Goal: Task Accomplishment & Management: Complete application form

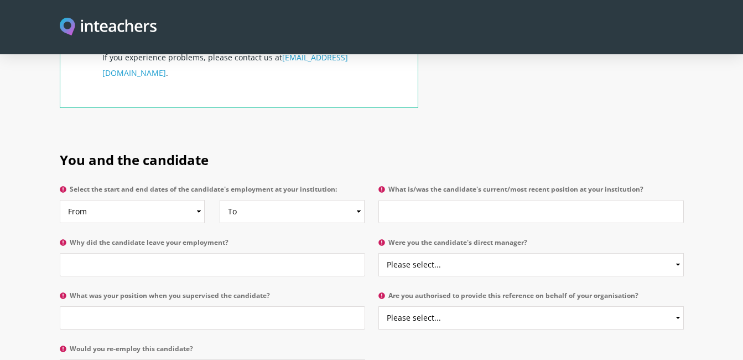
scroll to position [498, 0]
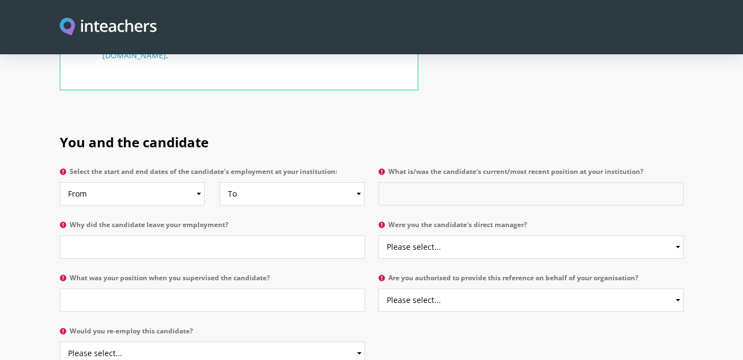
click at [409, 182] on input "What is/was the candidate's current/most recent position at your institution?" at bounding box center [530, 193] width 305 height 23
type input "Learning Support"
click at [70, 235] on input "Why did the candidate leave your employment?" at bounding box center [212, 246] width 305 height 23
type input "Family emergency"
click at [445, 235] on select "Please select... Yes No" at bounding box center [530, 246] width 305 height 23
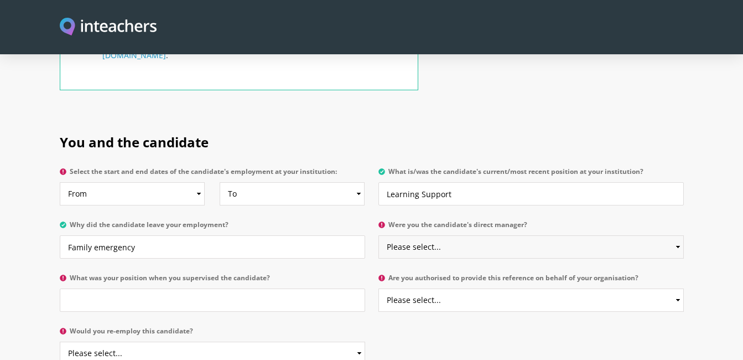
select select "No"
click at [378, 235] on select "Please select... Yes No" at bounding box center [530, 246] width 305 height 23
click at [86, 288] on input "What was your position when you supervised the candidate?" at bounding box center [212, 299] width 305 height 23
type input "PE Teacher"
click at [678, 288] on select "Please select... Yes No" at bounding box center [530, 299] width 305 height 23
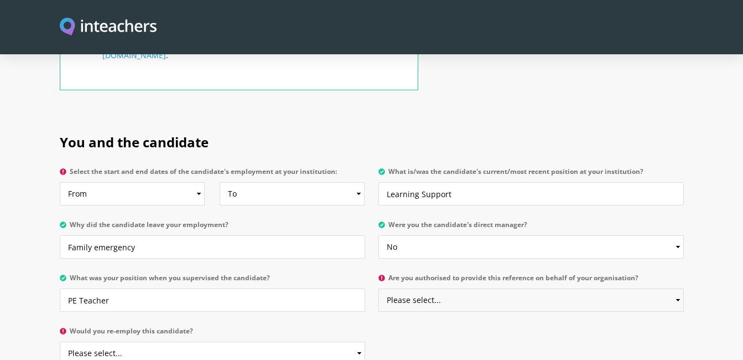
select select "No"
click at [378, 288] on select "Please select... Yes No" at bounding box center [530, 299] width 305 height 23
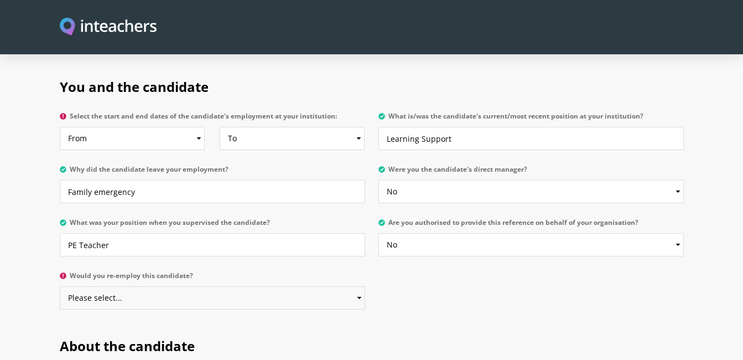
click at [318, 286] on select "Please select... Yes No" at bounding box center [212, 297] width 305 height 23
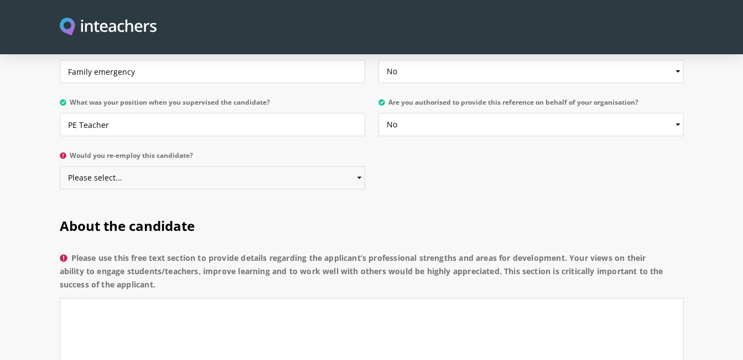
scroll to position [719, 0]
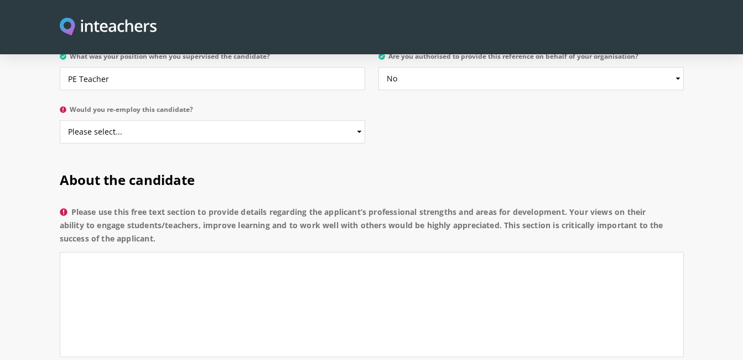
drag, startPoint x: 76, startPoint y: 177, endPoint x: 181, endPoint y: 209, distance: 110.5
click at [181, 209] on label "Please use this free text section to provide details regarding the applicant’s …" at bounding box center [372, 228] width 624 height 46
click at [186, 208] on label "Please use this free text section to provide details regarding the applicant’s …" at bounding box center [372, 228] width 624 height 46
click at [186, 252] on textarea "Please use this free text section to provide details regarding the applicant’s …" at bounding box center [372, 304] width 624 height 105
drag, startPoint x: 70, startPoint y: 173, endPoint x: 167, endPoint y: 202, distance: 100.5
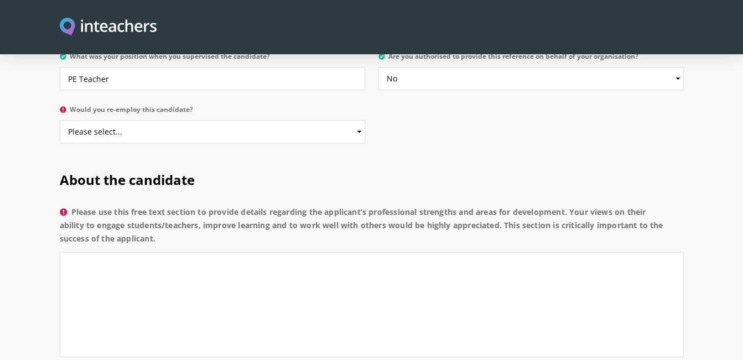
click at [167, 202] on p "Please use this free text section to provide details regarding the applicant’s …" at bounding box center [372, 284] width 624 height 167
drag, startPoint x: 167, startPoint y: 202, endPoint x: 126, endPoint y: 186, distance: 44.0
copy label "Please use this free text section to provide details regarding the applicant’s …"
click at [98, 252] on textarea "Please use this free text section to provide details regarding the applicant’s …" at bounding box center [372, 304] width 624 height 105
paste textarea "The applicant demonstrates strong subject knowledge, effective communication sk…"
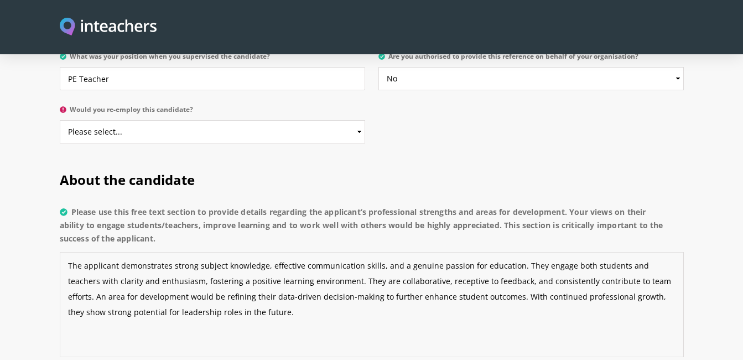
click at [116, 252] on textarea "The applicant demonstrates strong subject knowledge, effective communication sk…" at bounding box center [372, 304] width 624 height 105
drag, startPoint x: 103, startPoint y: 233, endPoint x: 215, endPoint y: 287, distance: 124.0
click at [215, 287] on textarea "Mrs [PERSON_NAME] demonstrates strong subject knowledge, effective communicatio…" at bounding box center [372, 304] width 624 height 105
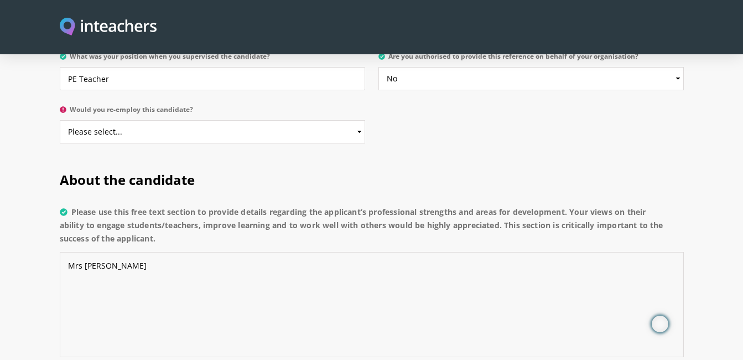
paste textarea "The applicant is patient, dedicated, and builds strong rapport with both studen…"
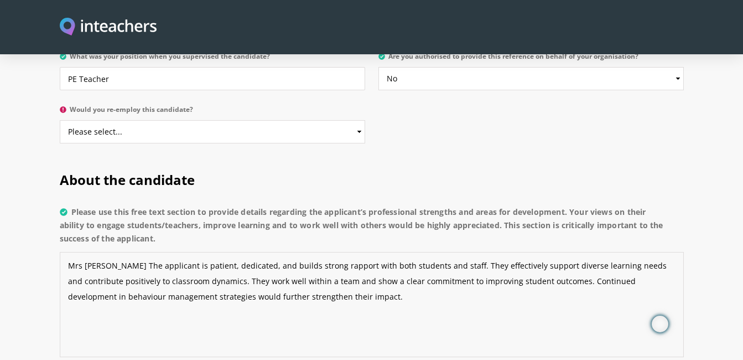
click at [150, 252] on textarea "Mrs [PERSON_NAME] The applicant is patient, dedicated, and builds strong rappor…" at bounding box center [372, 304] width 624 height 105
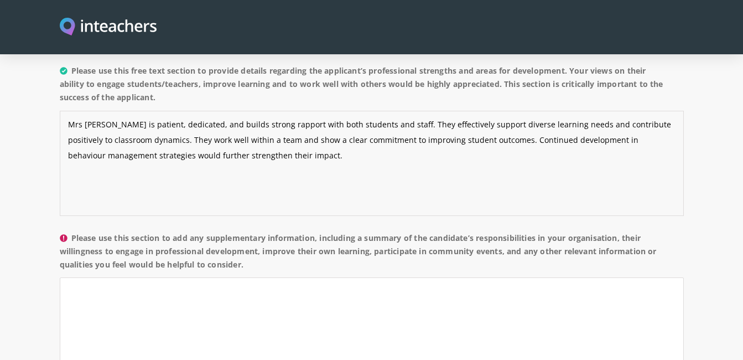
scroll to position [885, 0]
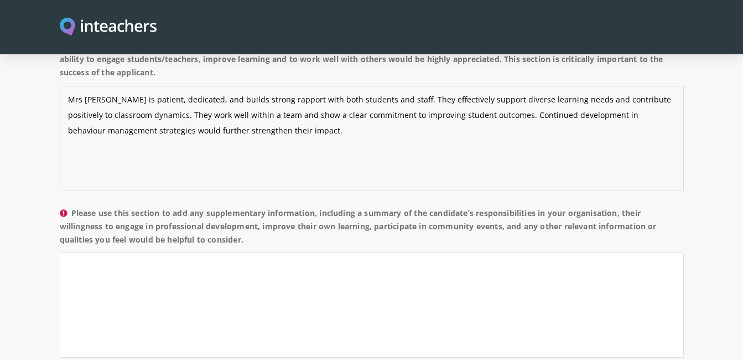
type textarea "Mrs [PERSON_NAME] is patient, dedicated, and builds strong rapport with both st…"
drag, startPoint x: 75, startPoint y: 180, endPoint x: 265, endPoint y: 213, distance: 192.7
click at [265, 213] on label "Please use this section to add any supplementary information, including a summa…" at bounding box center [372, 229] width 624 height 46
copy label "Please use this section to add any supplementary information, including a summa…"
click at [84, 252] on textarea "Please use this section to add any supplementary information, including a summa…" at bounding box center [372, 304] width 624 height 105
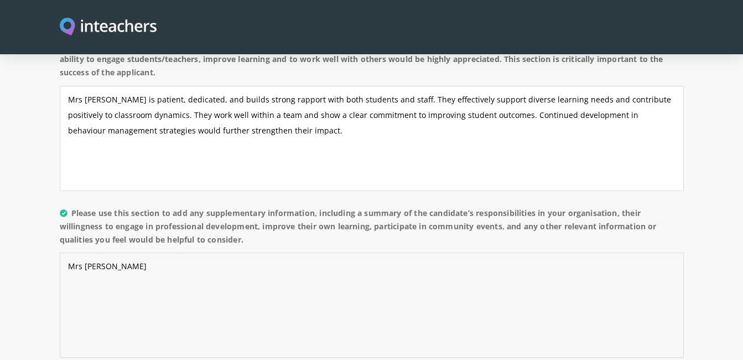
paste textarea "The candidate has supported individual and small groups of students with learni…"
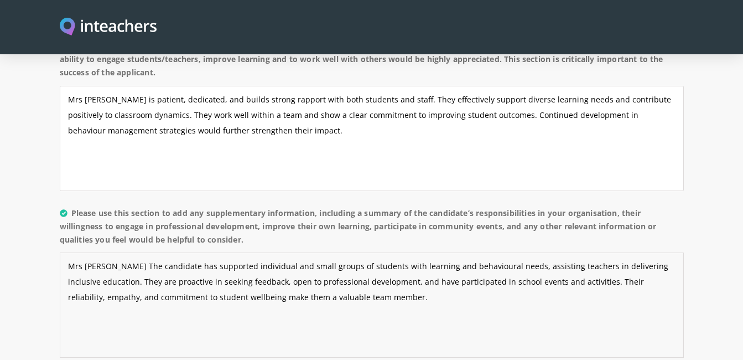
click at [153, 252] on textarea "Mrs [PERSON_NAME] The candidate has supported individual and small groups of st…" at bounding box center [372, 304] width 624 height 105
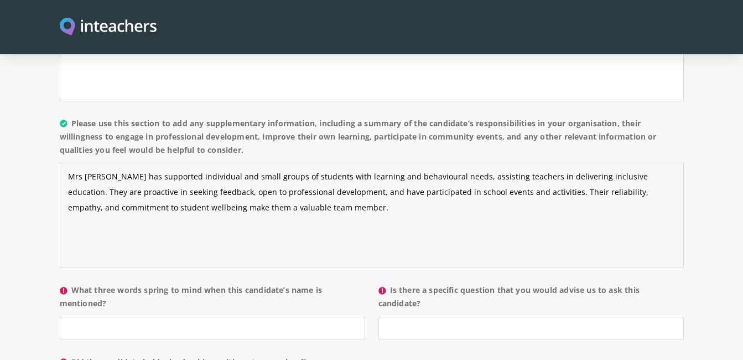
scroll to position [996, 0]
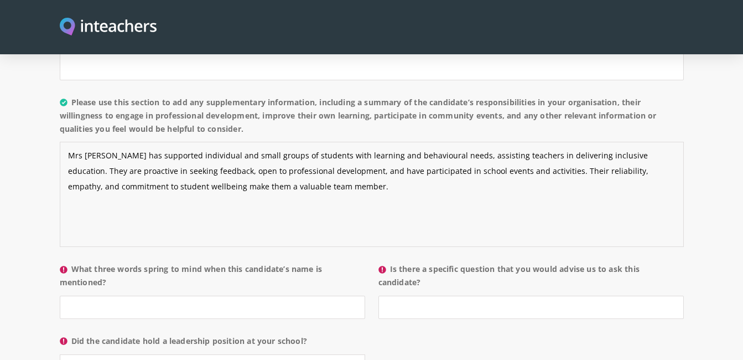
type textarea "Mrs [PERSON_NAME] has supported individual and small groups of students with le…"
click at [98, 295] on input "What three words spring to mind when this candidate’s name is mentioned?" at bounding box center [212, 306] width 305 height 23
type input "friendly, bubbly, helpful"
click at [435, 295] on input "Is there a specific question that you would advise us to ask this candidate?" at bounding box center [530, 306] width 305 height 23
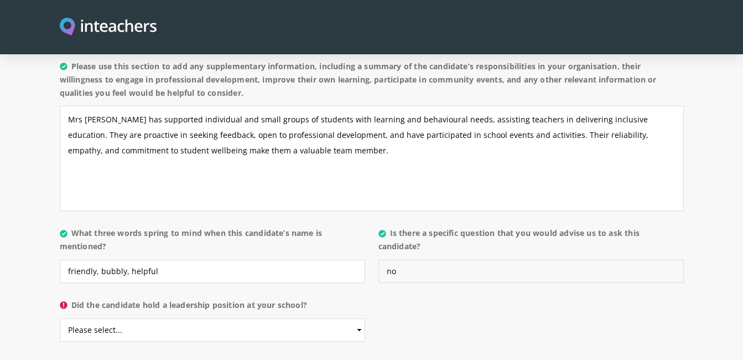
scroll to position [1051, 0]
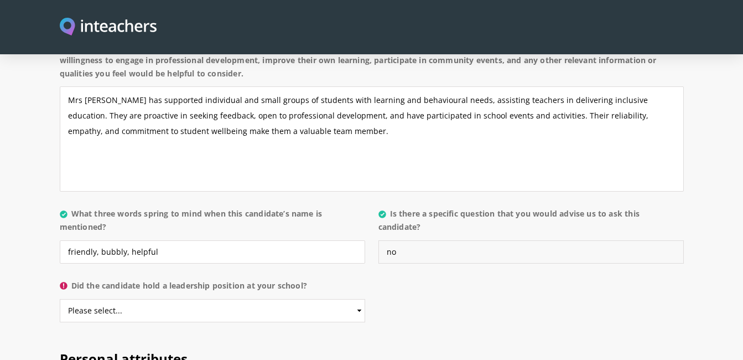
type input "no"
click at [356, 299] on select "Please select... Yes No" at bounding box center [212, 310] width 305 height 23
select select "No"
click at [60, 299] on select "Please select... Yes No" at bounding box center [212, 310] width 305 height 23
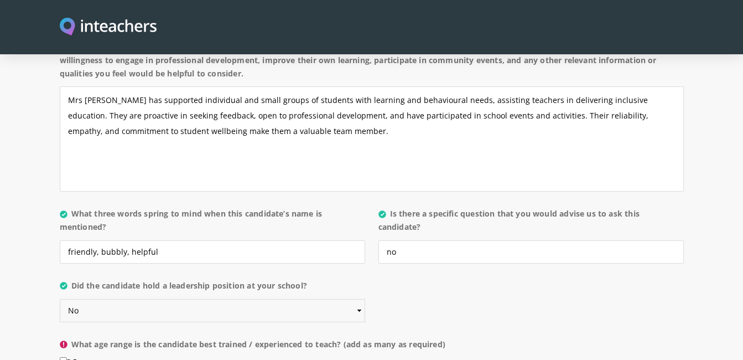
scroll to position [1107, 0]
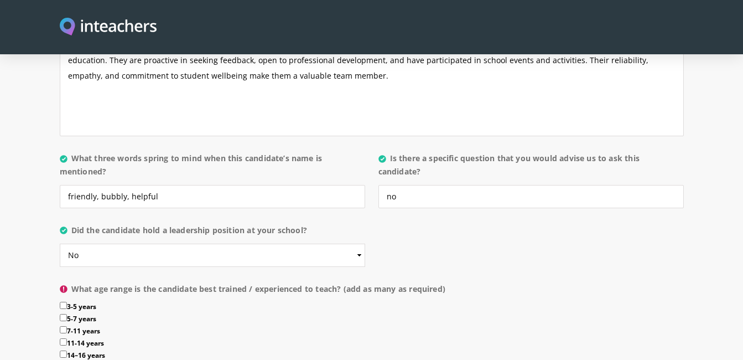
click at [65, 314] on input "5-7 years" at bounding box center [63, 317] width 7 height 7
checkbox input "true"
click at [65, 326] on input "7-11 years" at bounding box center [63, 329] width 7 height 7
checkbox input "true"
click at [64, 302] on input "3-5 years" at bounding box center [63, 305] width 7 height 7
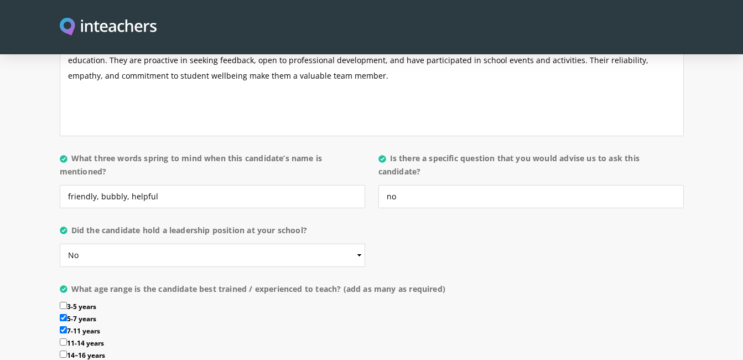
checkbox input "true"
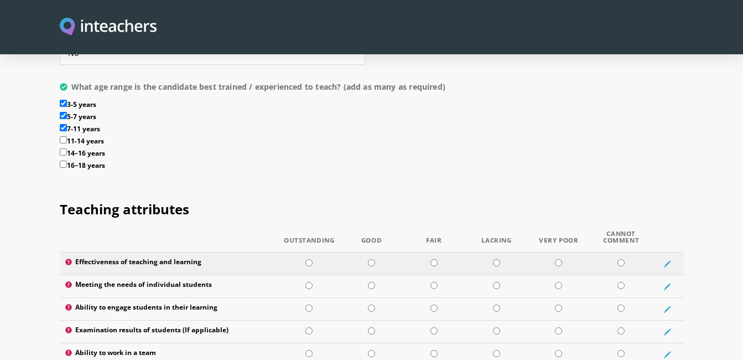
scroll to position [1328, 0]
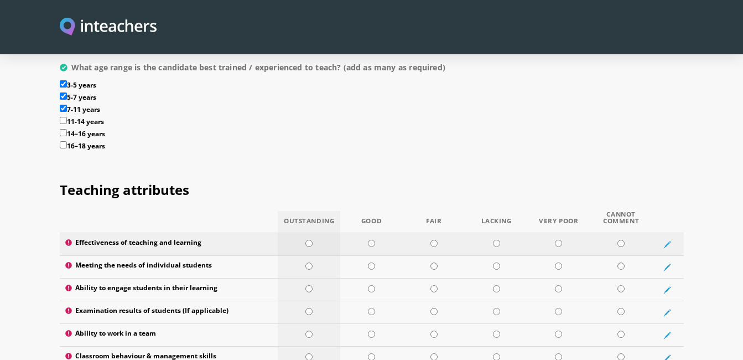
click at [309, 240] on input "radio" at bounding box center [308, 243] width 7 height 7
radio input "true"
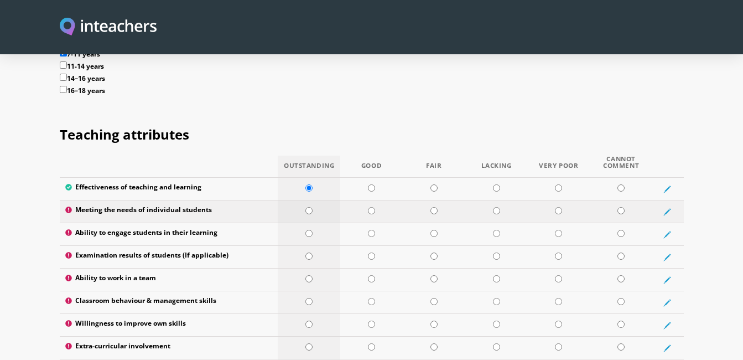
click at [308, 207] on input "radio" at bounding box center [308, 210] width 7 height 7
radio input "true"
click at [309, 230] on input "radio" at bounding box center [308, 233] width 7 height 7
radio input "true"
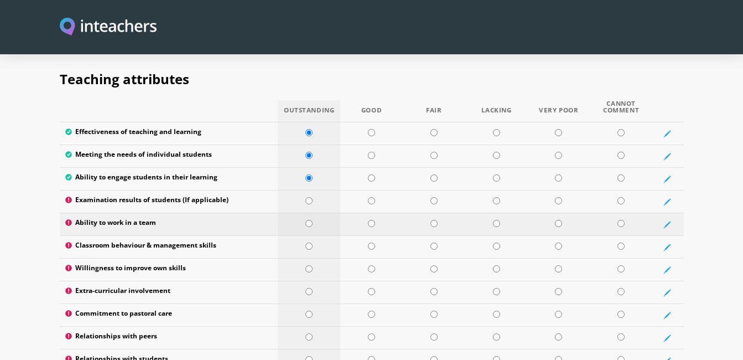
click at [309, 220] on input "radio" at bounding box center [308, 223] width 7 height 7
radio input "true"
click at [372, 242] on input "radio" at bounding box center [371, 245] width 7 height 7
radio input "true"
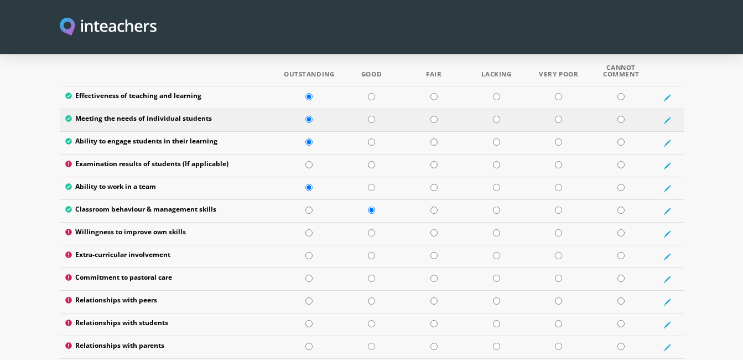
scroll to position [1494, 0]
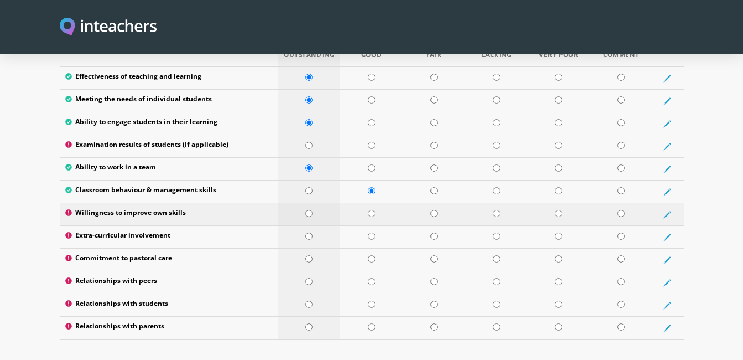
click at [304, 203] on td at bounding box center [309, 214] width 63 height 23
radio input "true"
click at [369, 232] on input "radio" at bounding box center [371, 235] width 7 height 7
radio input "true"
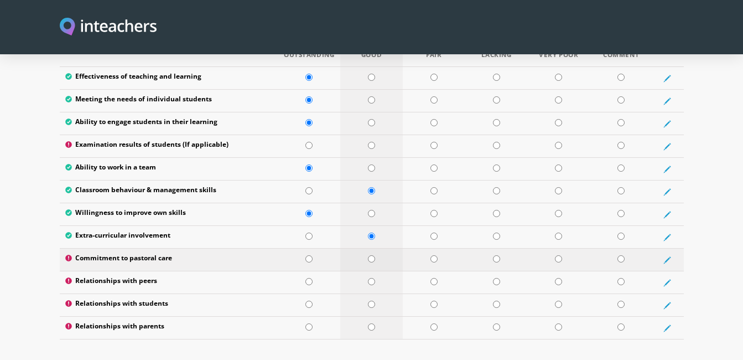
click at [372, 255] on input "radio" at bounding box center [371, 258] width 7 height 7
radio input "true"
click at [309, 278] on input "radio" at bounding box center [308, 281] width 7 height 7
radio input "true"
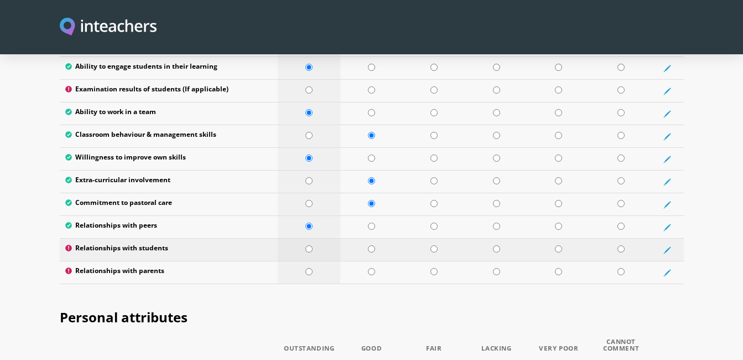
click at [307, 245] on input "radio" at bounding box center [308, 248] width 7 height 7
radio input "true"
click at [373, 268] on input "radio" at bounding box center [371, 271] width 7 height 7
radio input "true"
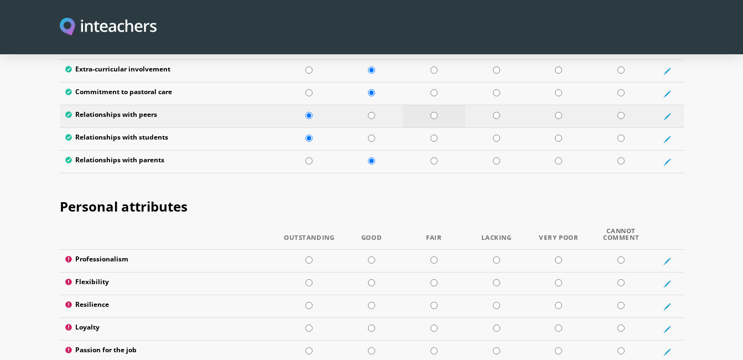
scroll to position [1715, 0]
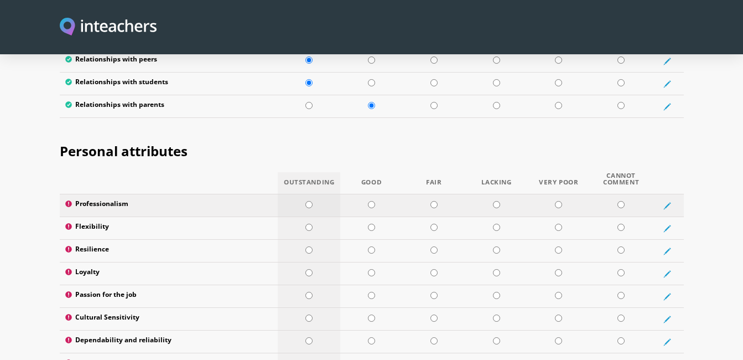
click at [308, 201] on input "radio" at bounding box center [308, 204] width 7 height 7
radio input "true"
click at [309, 224] on input "radio" at bounding box center [308, 227] width 7 height 7
radio input "true"
click at [310, 246] on input "radio" at bounding box center [308, 249] width 7 height 7
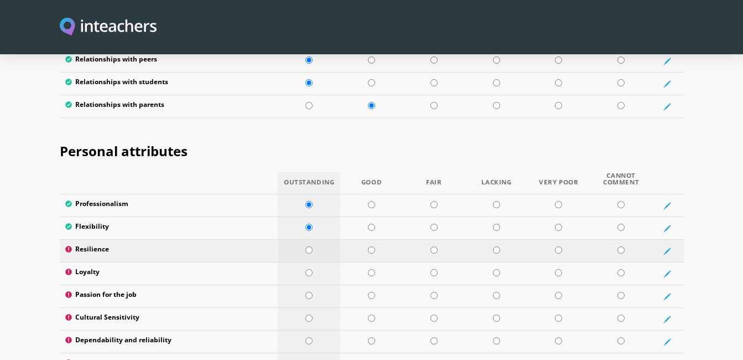
radio input "true"
click at [311, 269] on input "radio" at bounding box center [308, 272] width 7 height 7
radio input "true"
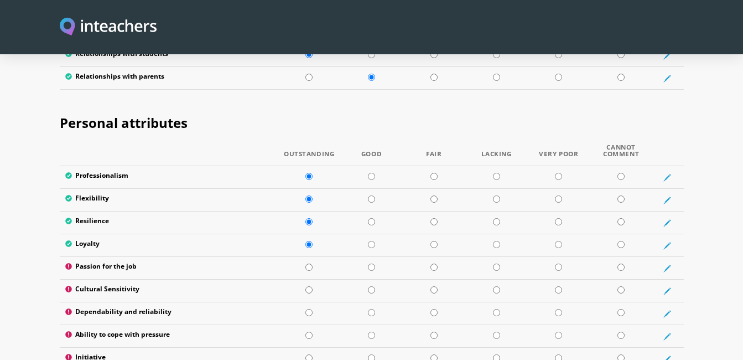
scroll to position [1771, 0]
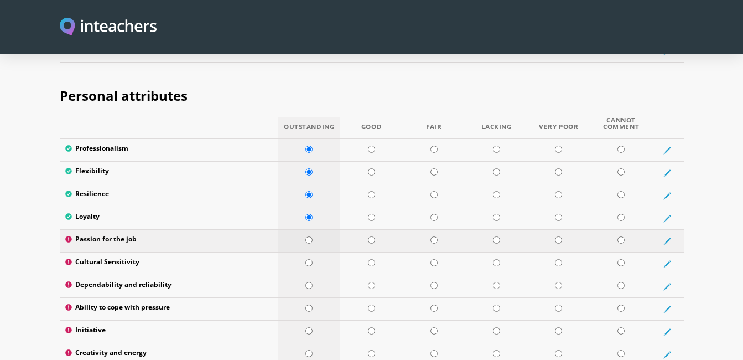
click at [309, 236] on input "radio" at bounding box center [308, 239] width 7 height 7
radio input "true"
click at [308, 259] on input "radio" at bounding box center [308, 262] width 7 height 7
radio input "true"
click at [309, 282] on input "radio" at bounding box center [308, 285] width 7 height 7
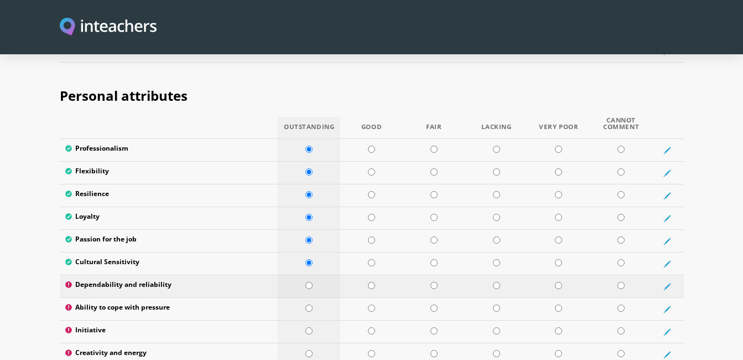
radio input "true"
click at [308, 304] on input "radio" at bounding box center [308, 307] width 7 height 7
radio input "true"
click at [307, 327] on input "radio" at bounding box center [308, 330] width 7 height 7
radio input "true"
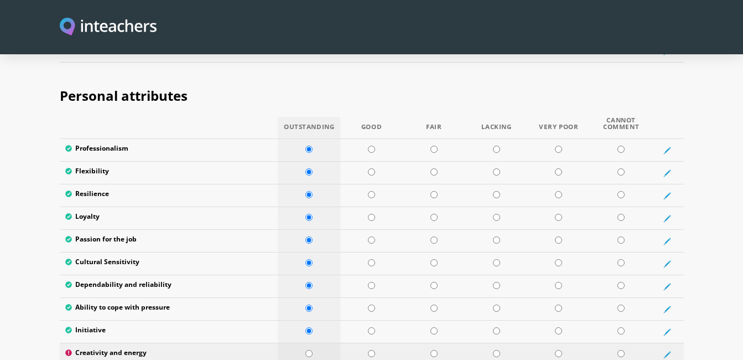
click at [308, 350] on input "radio" at bounding box center [308, 353] width 7 height 7
radio input "true"
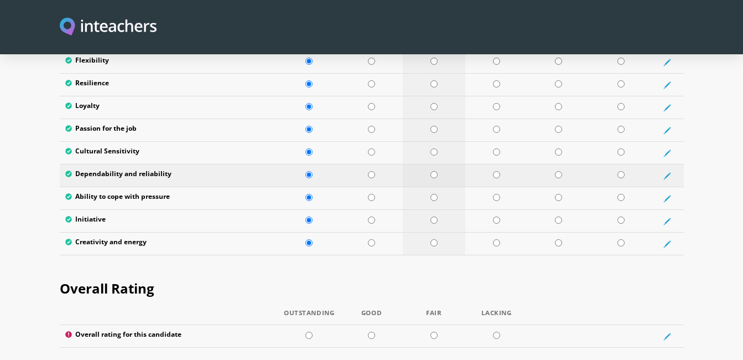
scroll to position [1937, 0]
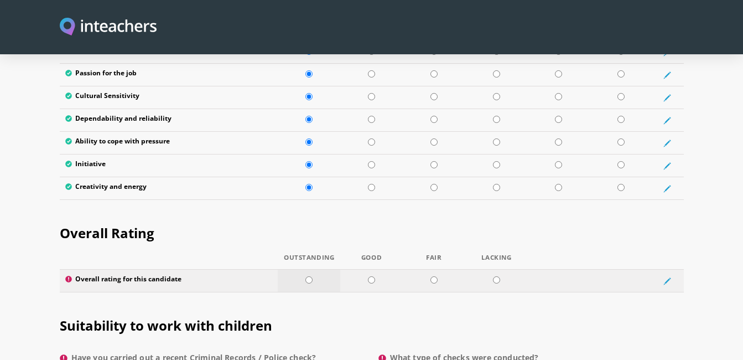
click at [309, 276] on input "radio" at bounding box center [308, 279] width 7 height 7
radio input "true"
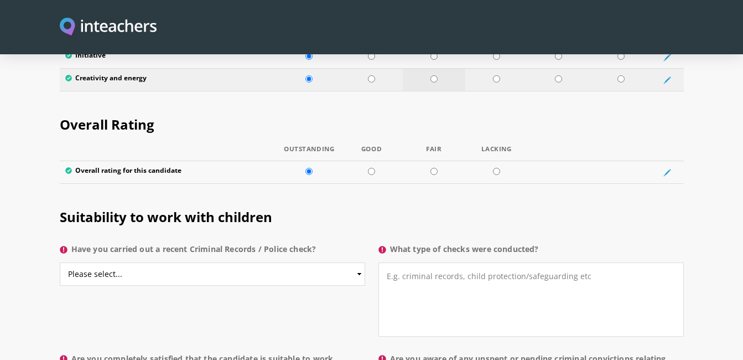
scroll to position [2047, 0]
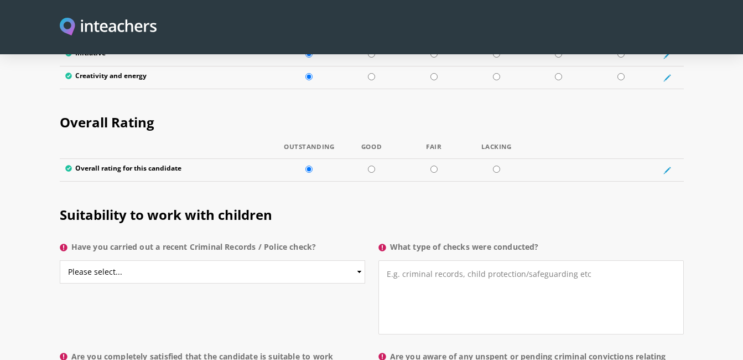
click at [365, 238] on p "Have you carried out a recent Criminal Records / Police check? Please select...…" at bounding box center [216, 265] width 312 height 59
click at [360, 260] on select "Please select... Yes No Do not know" at bounding box center [212, 271] width 305 height 23
select select "No"
click at [60, 260] on select "Please select... Yes No Do not know" at bounding box center [212, 271] width 305 height 23
click at [430, 260] on textarea "What type of checks were conducted?" at bounding box center [530, 297] width 305 height 74
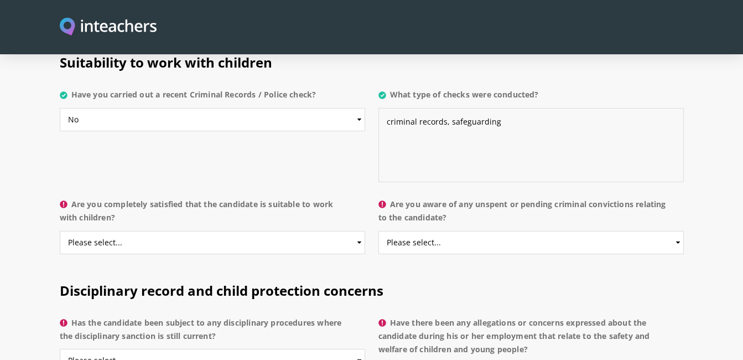
scroll to position [2213, 0]
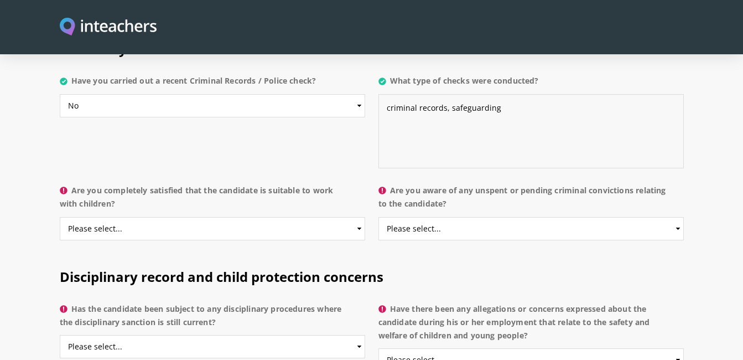
type textarea "criminal records, safeguarding"
click at [356, 217] on select "Please select... Yes No Do not know" at bounding box center [212, 228] width 305 height 23
select select "Yes"
click at [60, 217] on select "Please select... Yes No Do not know" at bounding box center [212, 228] width 305 height 23
click at [677, 217] on select "Please select... Yes No Do not know" at bounding box center [530, 228] width 305 height 23
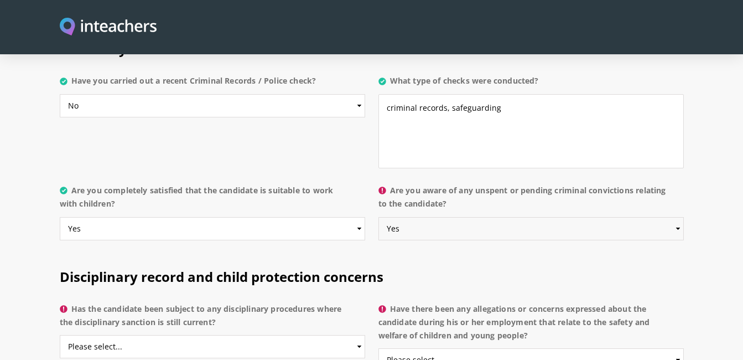
click at [378, 217] on select "Please select... Yes No Do not know" at bounding box center [530, 228] width 305 height 23
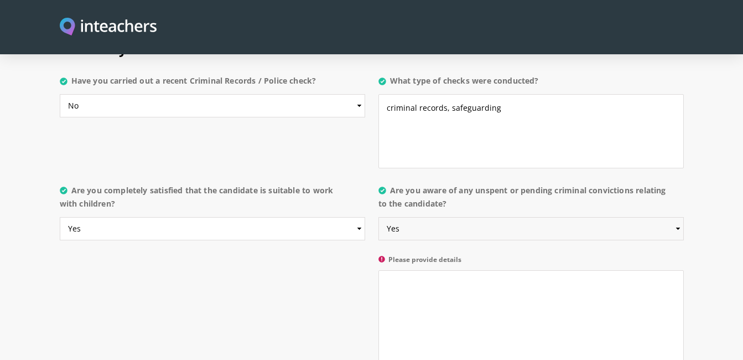
click at [668, 217] on select "Please select... Yes No Do not know" at bounding box center [530, 228] width 305 height 23
select select "No"
click at [378, 217] on select "Please select... Yes No Do not know" at bounding box center [530, 228] width 305 height 23
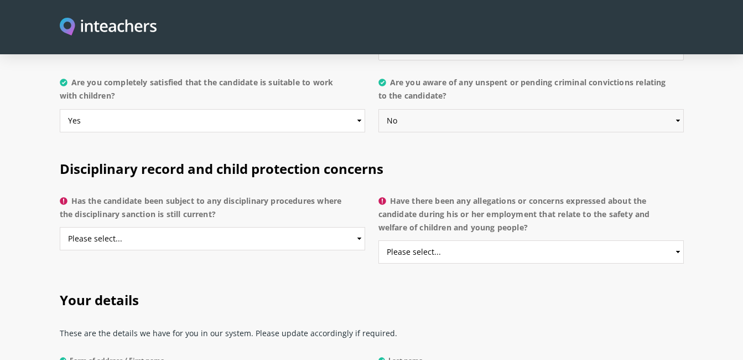
scroll to position [2324, 0]
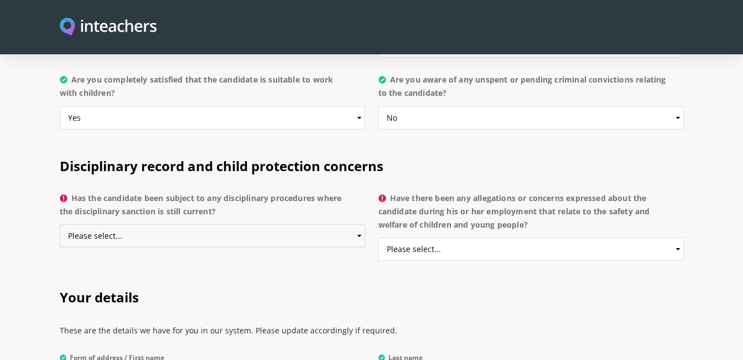
click at [359, 224] on select "Please select... Yes No Do not know" at bounding box center [212, 235] width 305 height 23
select select "No"
click at [60, 224] on select "Please select... Yes No Do not know" at bounding box center [212, 235] width 305 height 23
click at [676, 237] on select "Please select... Yes No Do not know" at bounding box center [530, 248] width 305 height 23
select select "No"
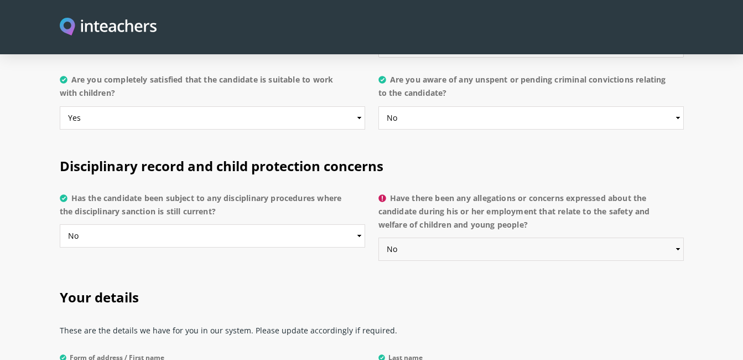
click at [378, 237] on select "Please select... Yes No Do not know" at bounding box center [530, 248] width 305 height 23
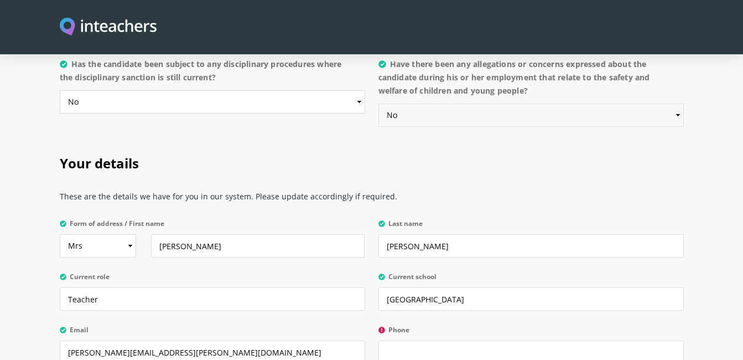
scroll to position [2490, 0]
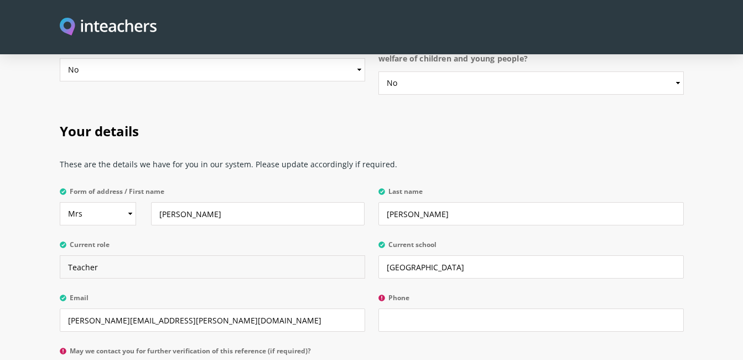
click at [69, 255] on input "Teacher" at bounding box center [212, 266] width 305 height 23
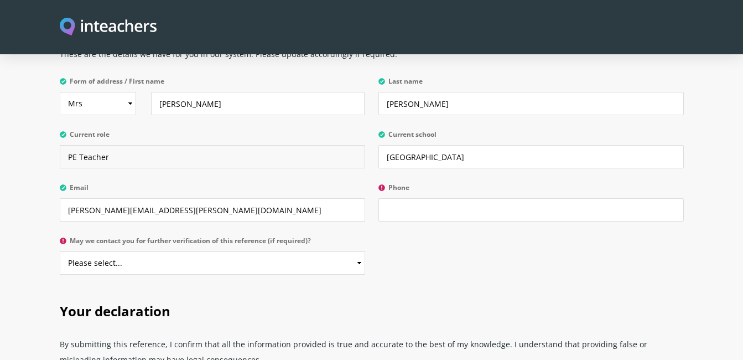
scroll to position [2601, 0]
type input "PE Teacher"
click at [419, 198] on input "Phone" at bounding box center [530, 209] width 305 height 23
type input "0544004296"
click at [360, 251] on select "Please select... Yes No" at bounding box center [212, 262] width 305 height 23
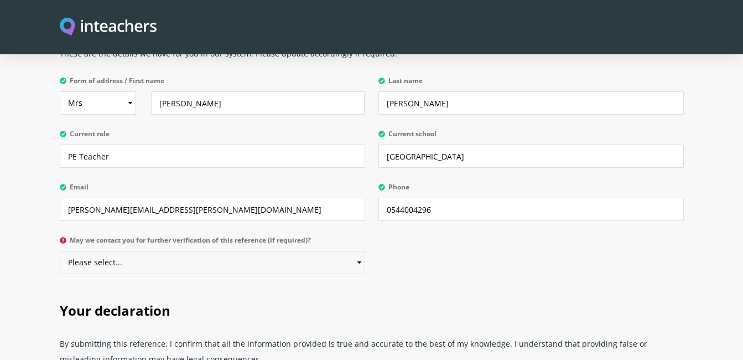
select select "Yes"
click at [60, 251] on select "Please select... Yes No" at bounding box center [212, 262] width 305 height 23
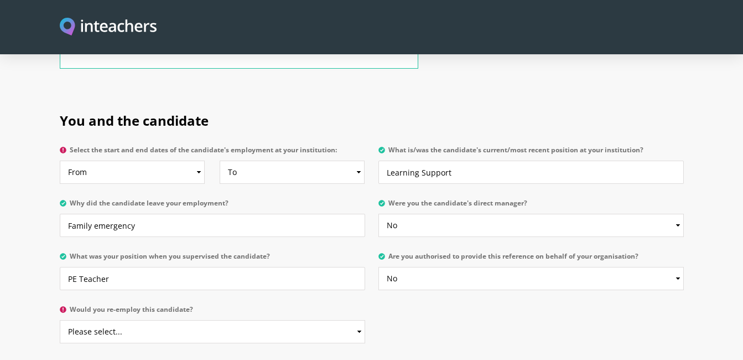
scroll to position [538, 0]
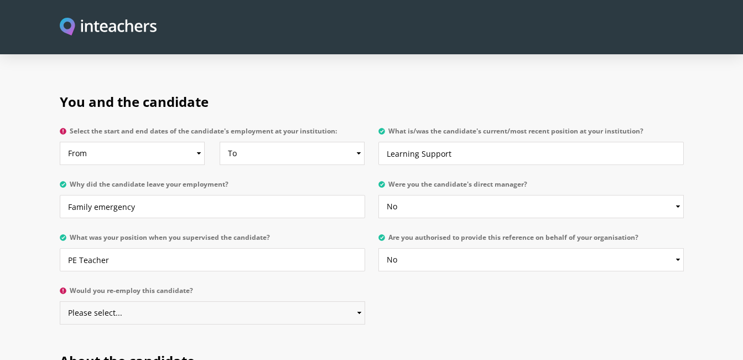
click at [359, 301] on select "Please select... Yes No" at bounding box center [212, 312] width 305 height 23
select select "No"
click at [60, 301] on select "Please select... Yes No" at bounding box center [212, 312] width 305 height 23
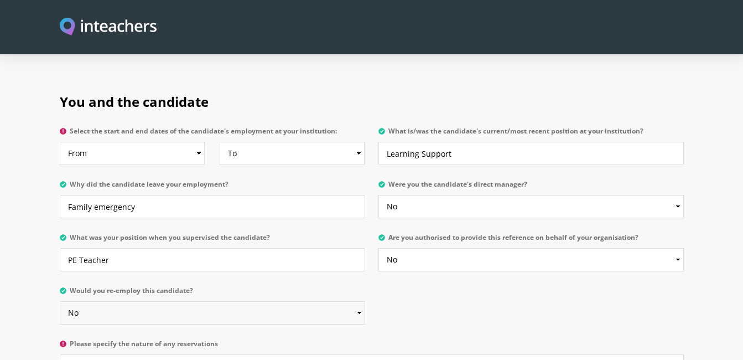
click at [113, 301] on select "Please select... Yes No" at bounding box center [212, 312] width 305 height 23
click at [92, 301] on select "Please select... Yes No" at bounding box center [212, 312] width 305 height 23
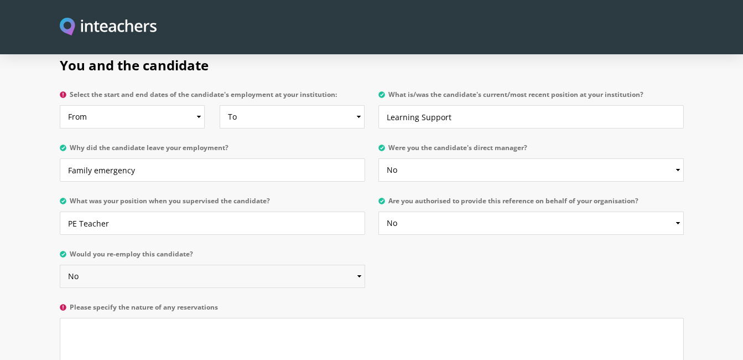
scroll to position [594, 0]
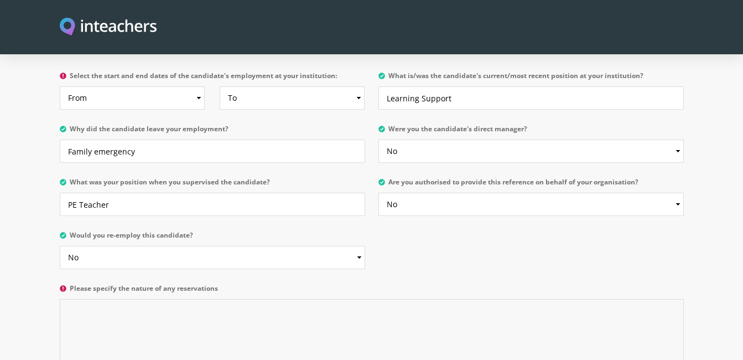
click at [84, 299] on textarea "Please specify the nature of any reservations" at bounding box center [372, 351] width 624 height 105
paste textarea "I am not responsible for hiring anyone at my school, as I am a teacher and not …"
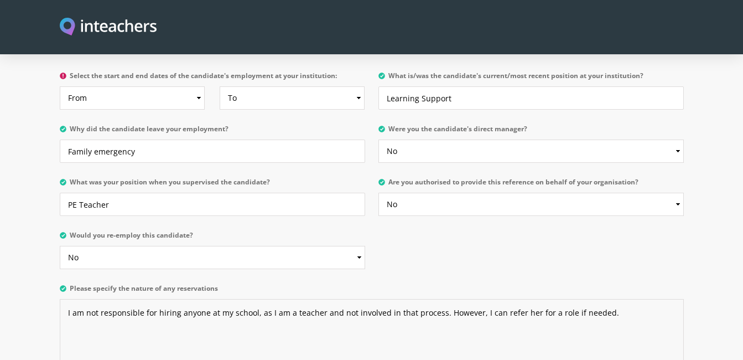
type textarea "I am not responsible for hiring anyone at my school, as I am a teacher and not …"
click at [680, 193] on select "Please select... Yes No" at bounding box center [530, 204] width 305 height 23
click at [710, 259] on section "You and the candidate Select the start and end dates of the candidate's employm…" at bounding box center [371, 218] width 743 height 394
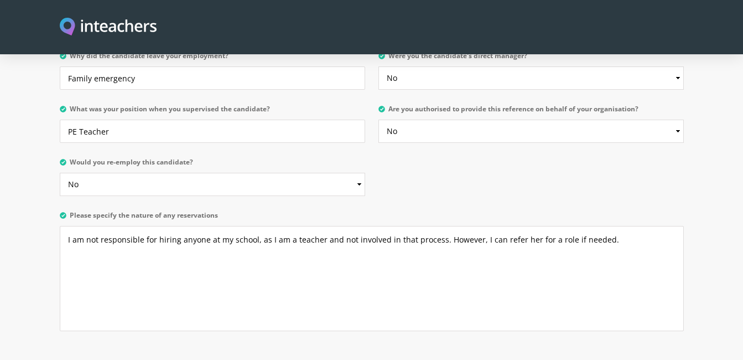
scroll to position [530, 0]
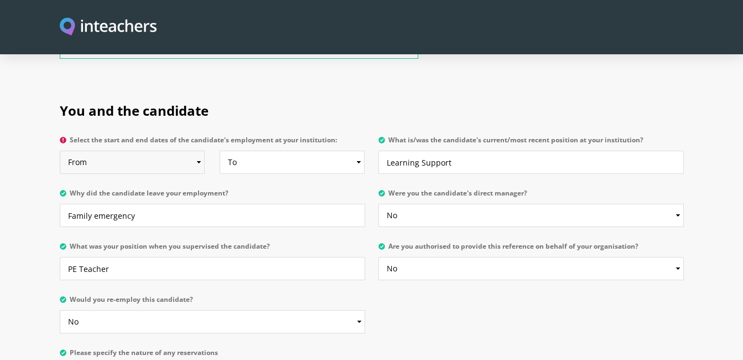
click at [198, 151] on select "From 2025 2024 2023 2022 2021 2020 2019 2018 2017 2016 2015 2014 2013 2012 2011…" at bounding box center [132, 162] width 145 height 23
select select "2010"
click at [60, 151] on select "From 2025 2024 2023 2022 2021 2020 2019 2018 2017 2016 2015 2014 2013 2012 2011…" at bounding box center [132, 162] width 145 height 23
click at [359, 151] on select "To Currently 2025 2024 2023 2022 2021 2020 2019 2018 2017 2016 2015 2014 2013 2…" at bounding box center [292, 162] width 145 height 23
select select "2013"
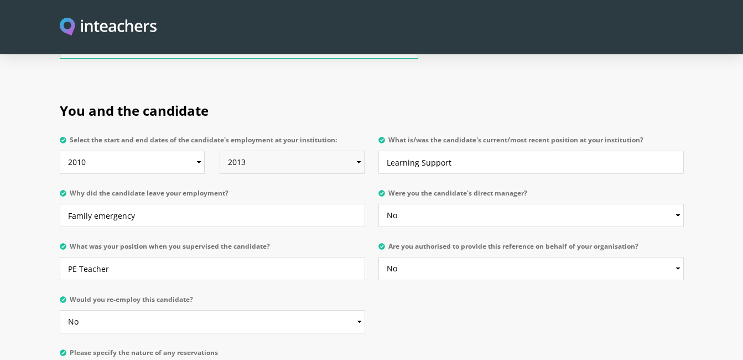
click at [220, 151] on select "To Currently 2025 2024 2023 2022 2021 2020 2019 2018 2017 2016 2015 2014 2013 2…" at bounding box center [292, 162] width 145 height 23
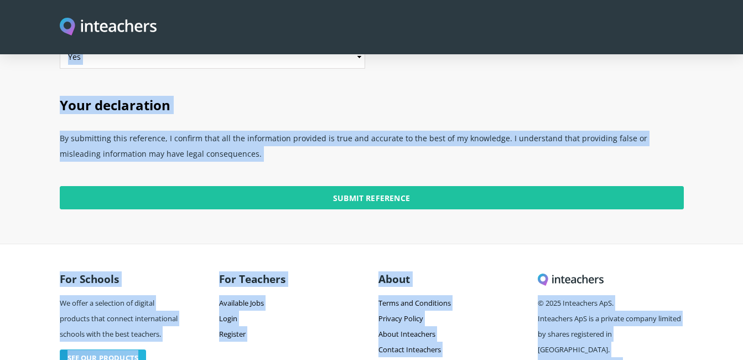
scroll to position [2958, 0]
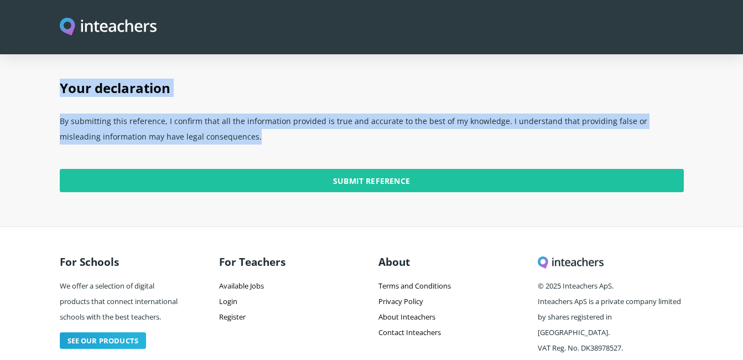
drag, startPoint x: 61, startPoint y: 90, endPoint x: 401, endPoint y: 170, distance: 349.5
copy body "Loremipsumdo sitametco adipisc Elit Sed Doeius Tempor, Inci utla etdo ma aliq e…"
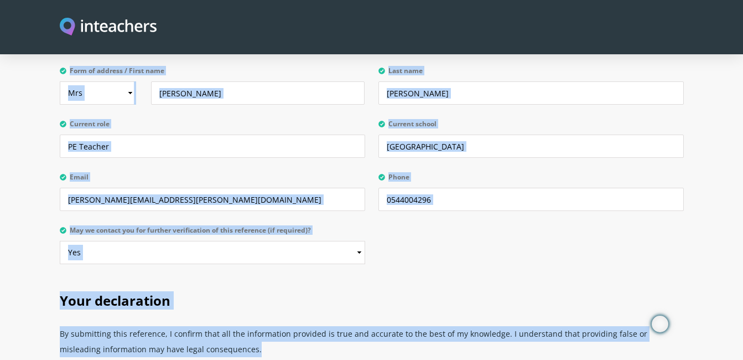
scroll to position [2737, 0]
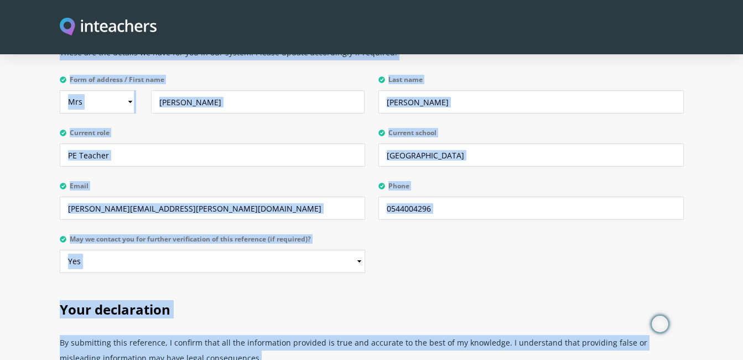
copy body "Loremipsumdo sitametco adipisc Elit Sed Doeius Tempor, Inci utla etdo ma aliq e…"
click at [711, 205] on section "Your details These are the details we have for you in our system. Please update…" at bounding box center [371, 139] width 743 height 290
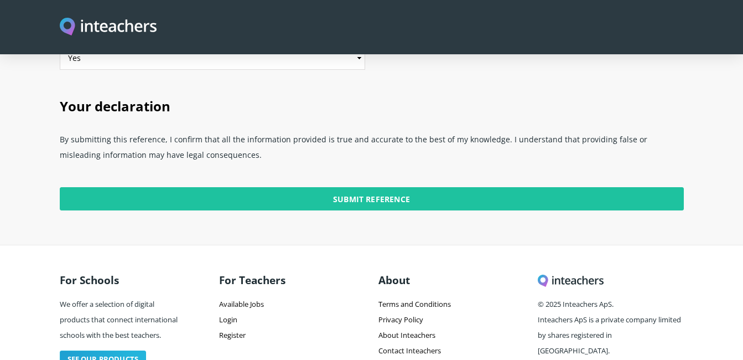
scroll to position [2958, 0]
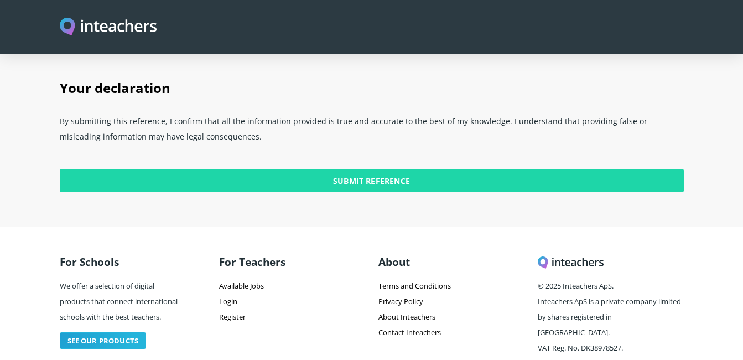
click at [372, 169] on input "Submit Reference" at bounding box center [372, 180] width 624 height 23
click at [357, 169] on input "Submit Reference" at bounding box center [372, 180] width 624 height 23
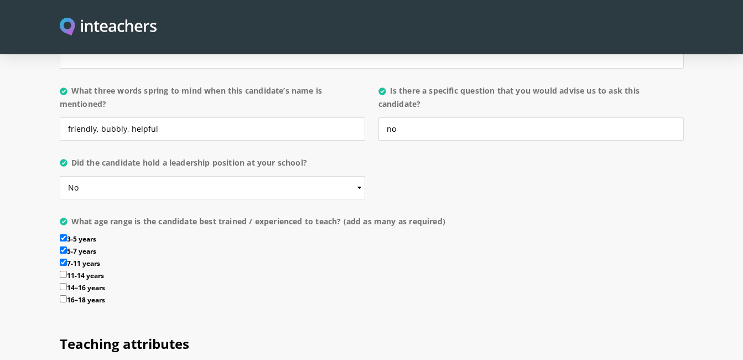
scroll to position [1427, 0]
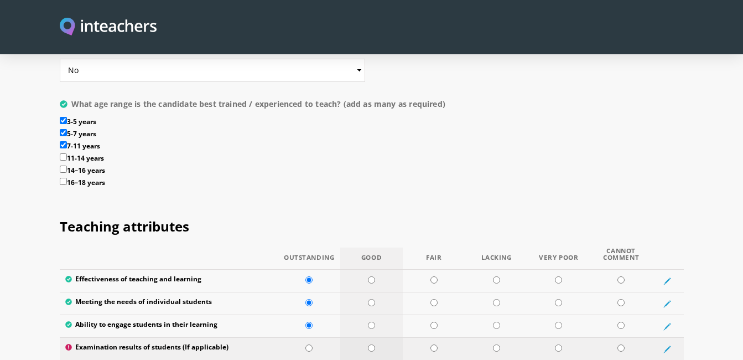
click at [374, 344] on input "radio" at bounding box center [371, 347] width 7 height 7
radio input "true"
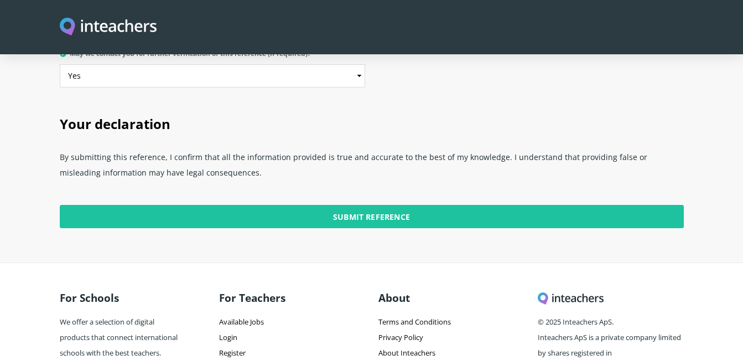
scroll to position [2903, 0]
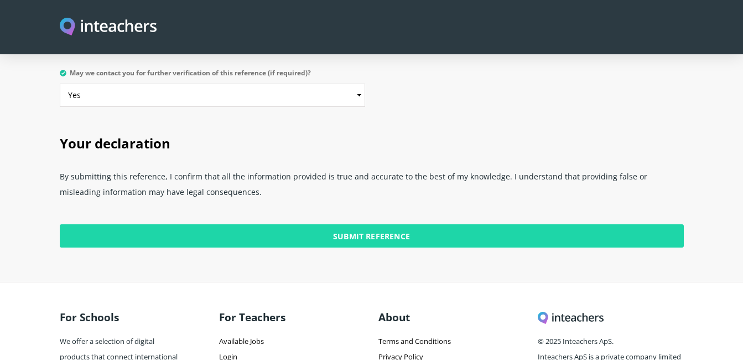
click at [370, 224] on input "Submit Reference" at bounding box center [372, 235] width 624 height 23
